Goal: Browse casually

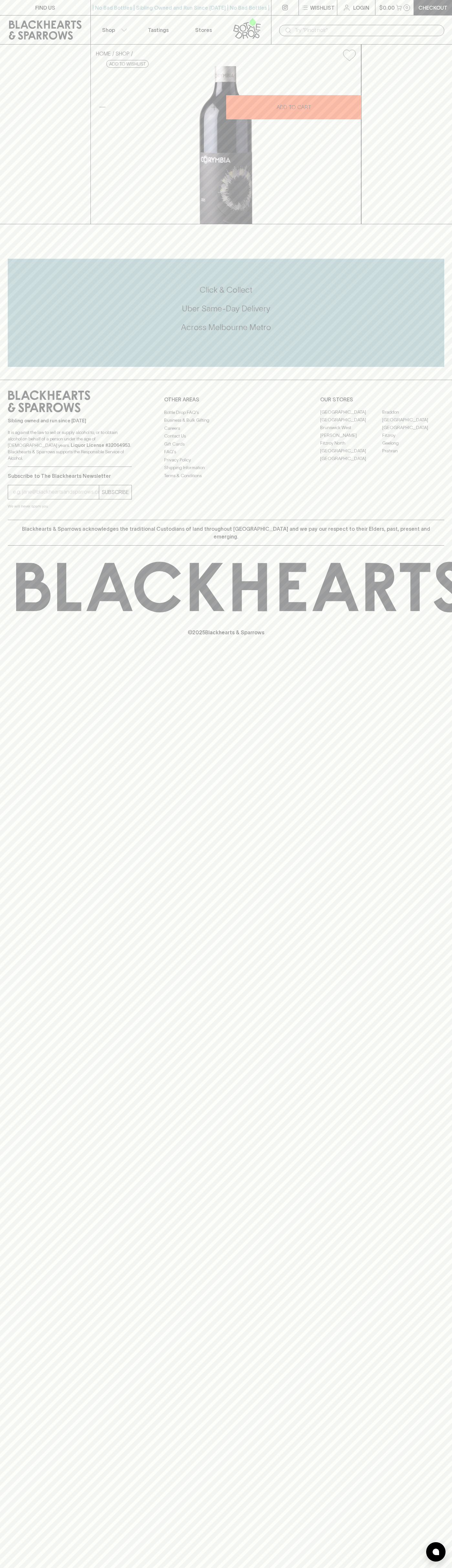
click at [215, 2] on div "| No Bad Bottles | Sibling Owned and Run Since 2006 | No Bad Bottles | Sibling …" at bounding box center [180, 8] width 181 height 16
click at [420, 652] on div "© 2025 Blackhearts & Sparrows" at bounding box center [226, 599] width 452 height 107
click at [366, 1567] on html "FIND US | No Bad Bottles | Sibling Owned and Run Since 2006 | No Bad Bottles | …" at bounding box center [226, 784] width 452 height 1568
click at [3, 1089] on div "FIND US | No Bad Bottles | Sibling Owned and Run Since 2006 | No Bad Bottles | …" at bounding box center [226, 784] width 452 height 1568
